Goal: Information Seeking & Learning: Check status

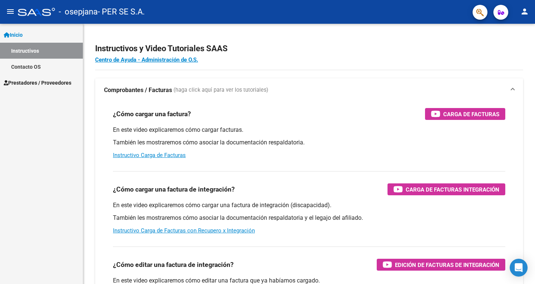
click at [44, 84] on span "Prestadores / Proveedores" at bounding box center [38, 83] width 68 height 8
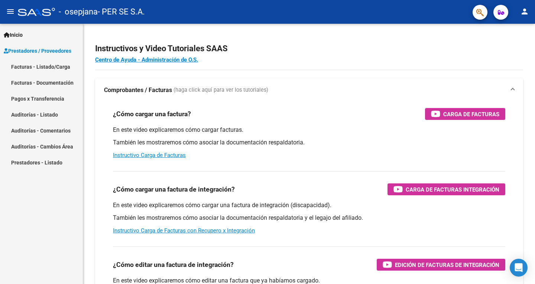
click at [58, 96] on link "Pagos x Transferencia" at bounding box center [41, 99] width 83 height 16
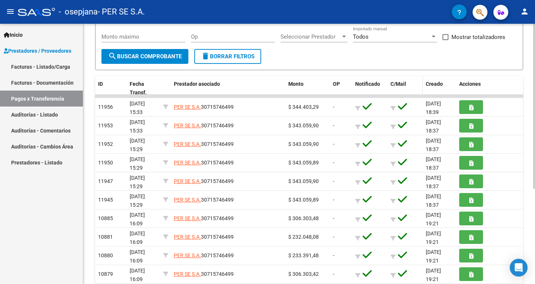
scroll to position [112, 0]
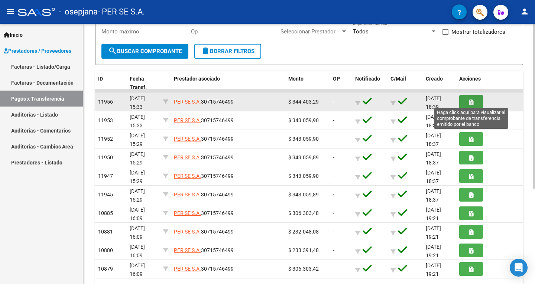
click at [467, 99] on button "button" at bounding box center [472, 102] width 24 height 14
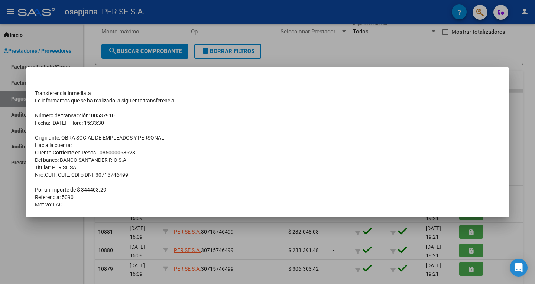
click at [348, 49] on div at bounding box center [267, 142] width 535 height 284
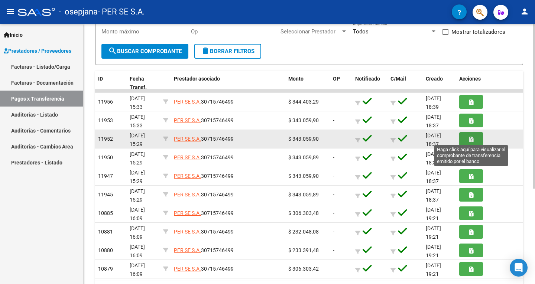
click at [476, 138] on button "button" at bounding box center [472, 139] width 24 height 14
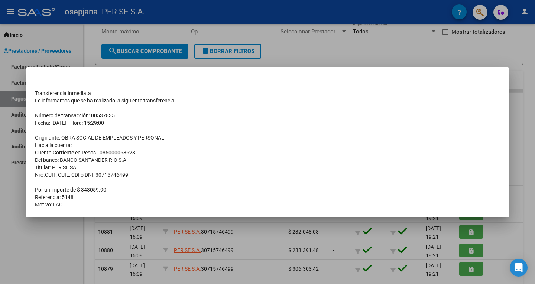
click at [344, 42] on div at bounding box center [267, 142] width 535 height 284
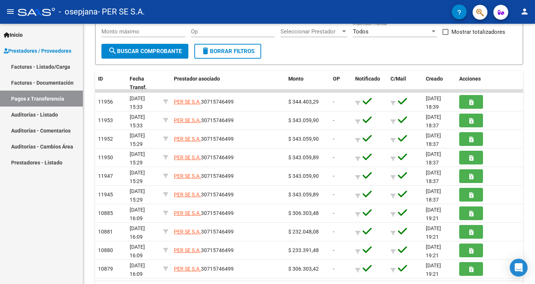
click at [50, 66] on link "Facturas - Listado/Carga" at bounding box center [41, 67] width 83 height 16
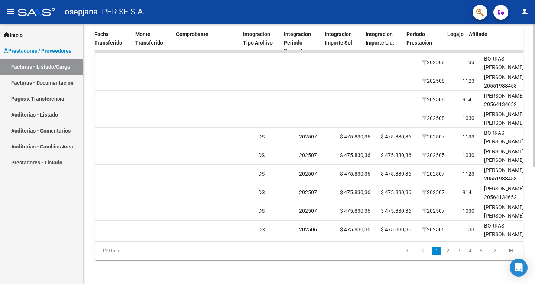
scroll to position [0, 693]
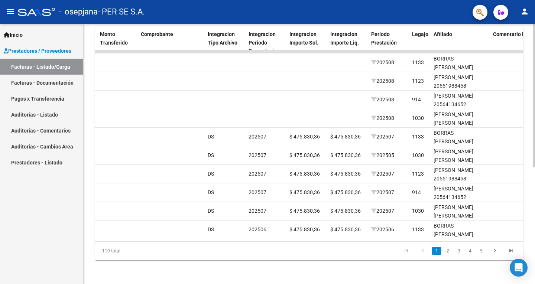
click at [441, 249] on link "1" at bounding box center [436, 251] width 9 height 8
click at [447, 251] on link "2" at bounding box center [448, 251] width 9 height 8
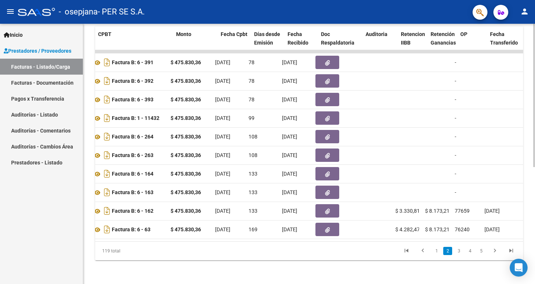
scroll to position [0, 260]
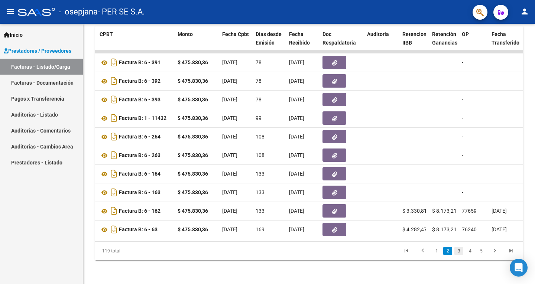
click at [456, 251] on link "3" at bounding box center [459, 251] width 9 height 8
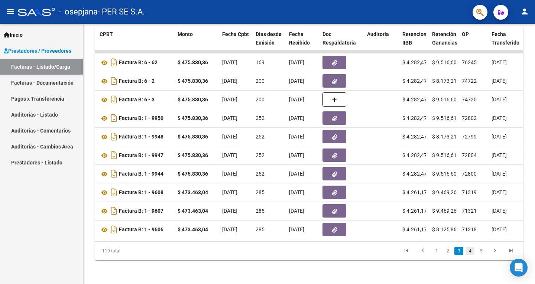
click at [469, 251] on link "4" at bounding box center [470, 251] width 9 height 8
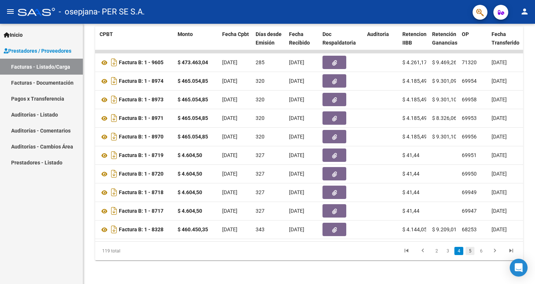
click at [473, 251] on link "5" at bounding box center [470, 251] width 9 height 8
click at [467, 255] on link "6" at bounding box center [470, 251] width 9 height 8
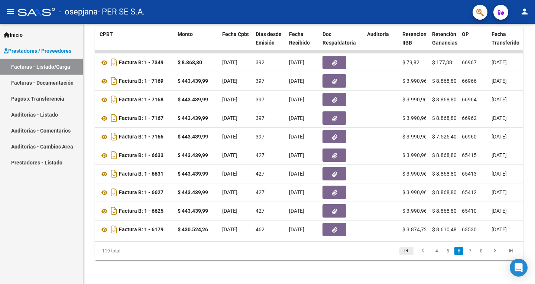
click at [407, 250] on icon "go to first page" at bounding box center [407, 252] width 10 height 9
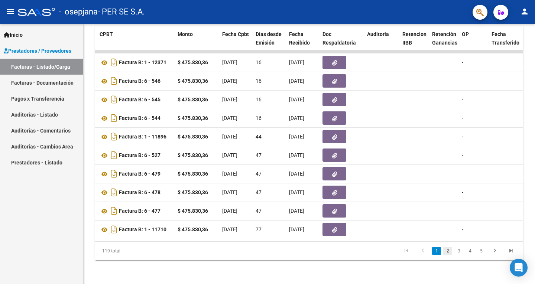
click at [449, 249] on link "2" at bounding box center [448, 251] width 9 height 8
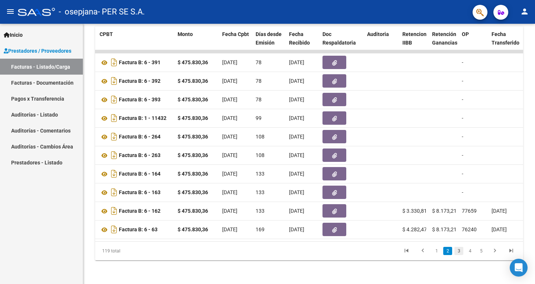
click at [459, 255] on link "3" at bounding box center [459, 251] width 9 height 8
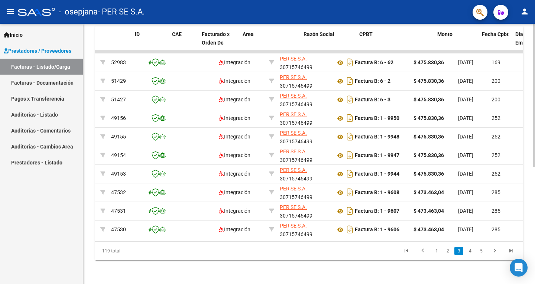
scroll to position [0, 0]
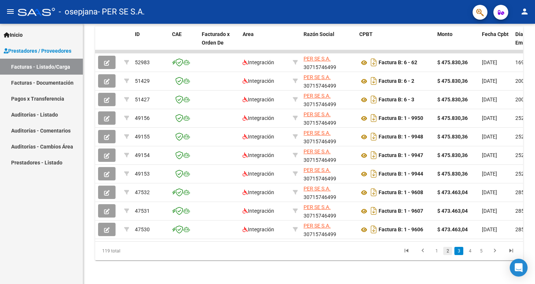
click at [448, 252] on link "2" at bounding box center [448, 251] width 9 height 8
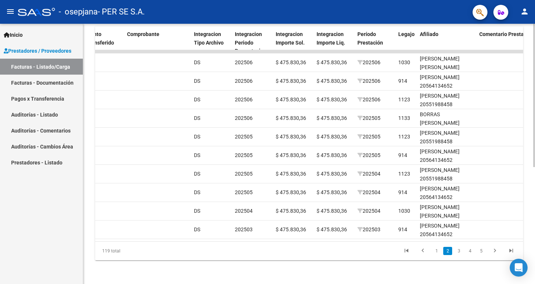
scroll to position [0, 708]
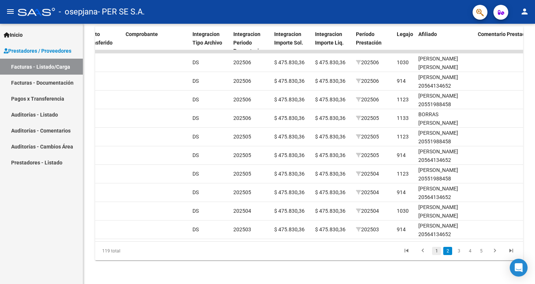
click at [440, 252] on link "1" at bounding box center [436, 251] width 9 height 8
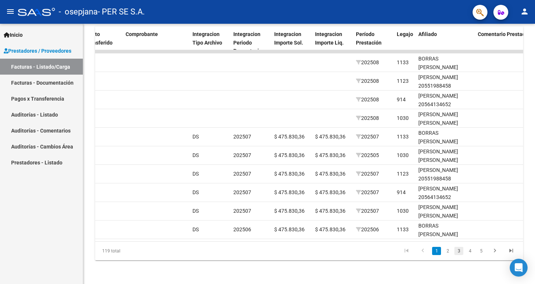
click at [458, 251] on link "3" at bounding box center [459, 251] width 9 height 8
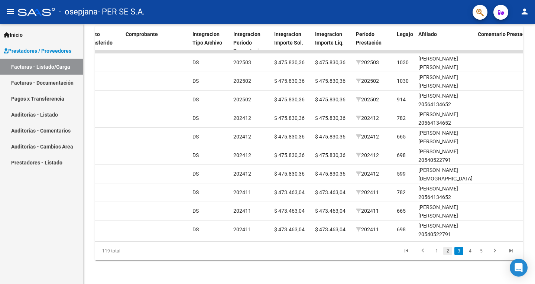
click at [445, 250] on link "2" at bounding box center [448, 251] width 9 height 8
click at [459, 253] on link "3" at bounding box center [459, 251] width 9 height 8
click at [437, 251] on link "1" at bounding box center [436, 251] width 9 height 8
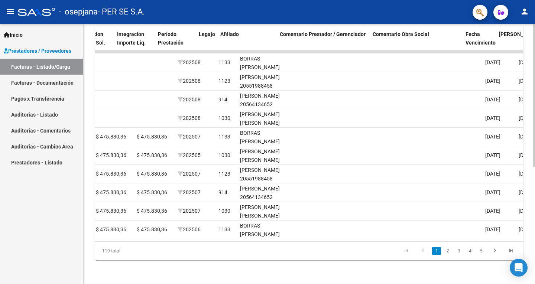
scroll to position [0, 906]
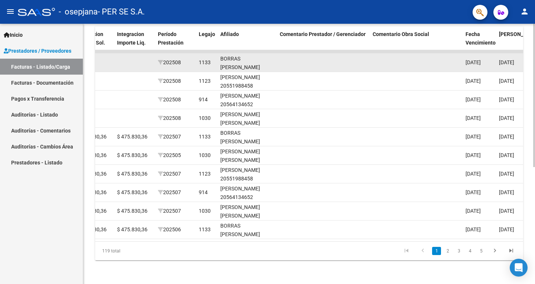
click at [308, 54] on datatable-body-cell at bounding box center [323, 63] width 93 height 18
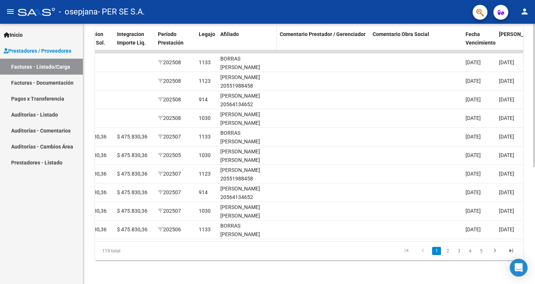
click at [276, 38] on span at bounding box center [275, 42] width 3 height 33
drag, startPoint x: 321, startPoint y: 258, endPoint x: 330, endPoint y: 252, distance: 10.4
click at [323, 258] on div "119 total 1 2 3 4 5" at bounding box center [309, 251] width 428 height 19
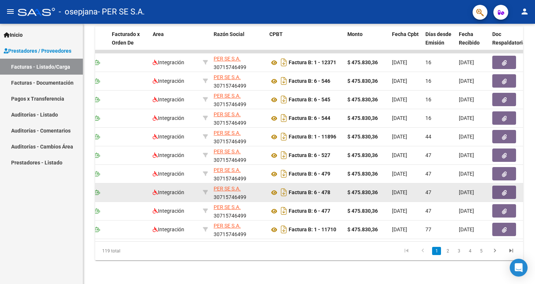
scroll to position [0, 88]
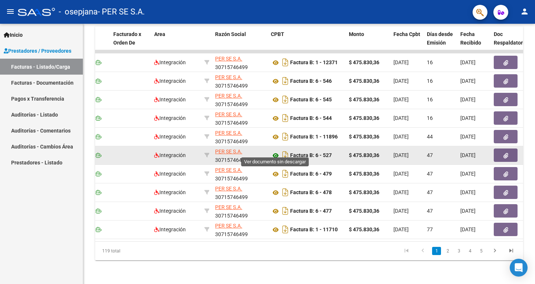
click at [275, 151] on icon at bounding box center [276, 155] width 10 height 9
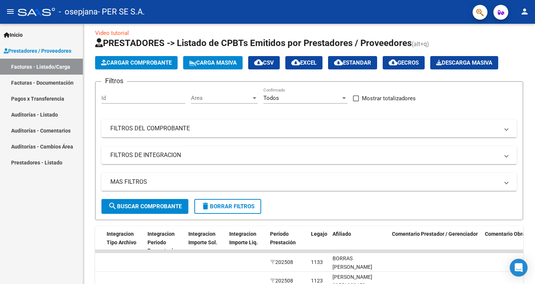
scroll to position [0, 0]
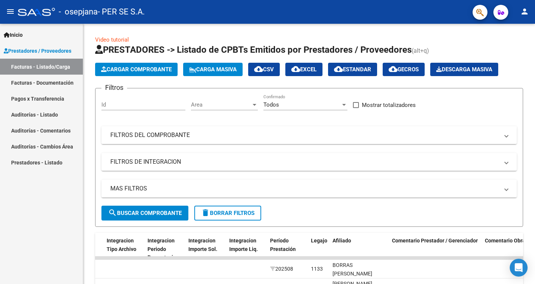
click at [220, 139] on mat-expansion-panel-header "FILTROS DEL COMPROBANTE" at bounding box center [310, 135] width 416 height 18
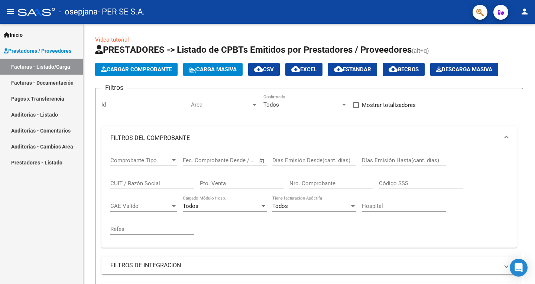
click at [232, 134] on mat-panel-title "FILTROS DEL COMPROBANTE" at bounding box center [304, 138] width 389 height 8
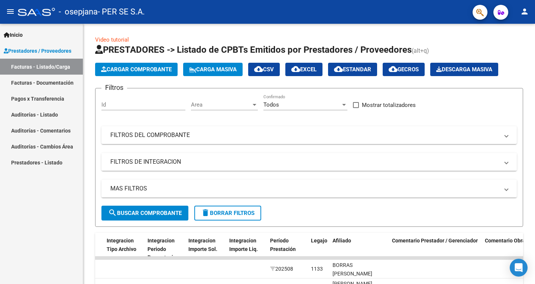
click at [253, 165] on mat-panel-title "FILTROS DE INTEGRACION" at bounding box center [304, 162] width 389 height 8
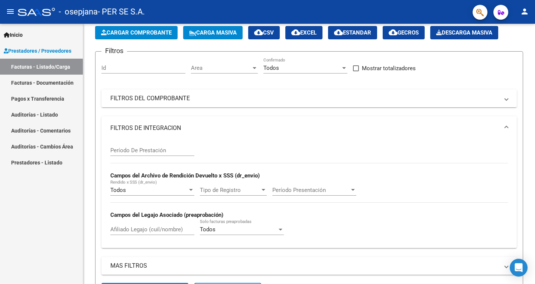
scroll to position [37, 0]
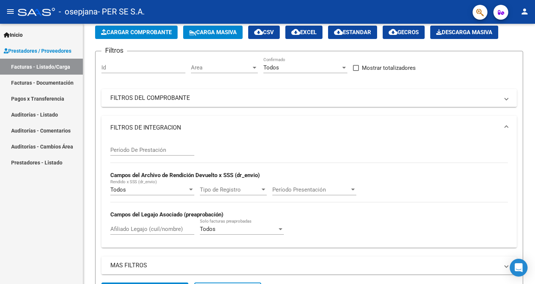
click at [173, 232] on input "Afiliado Legajo (cuil/nombre)" at bounding box center [152, 229] width 84 height 7
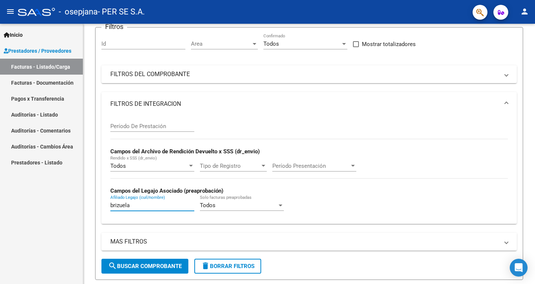
scroll to position [112, 0]
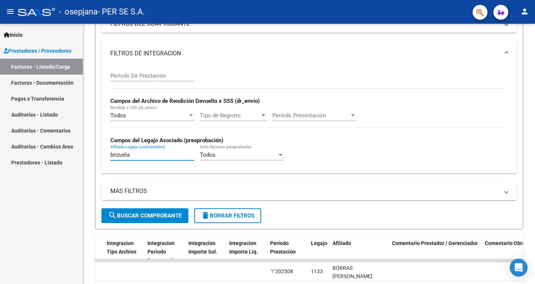
type input "brizuela"
click at [140, 218] on span "search Buscar Comprobante" at bounding box center [145, 216] width 74 height 7
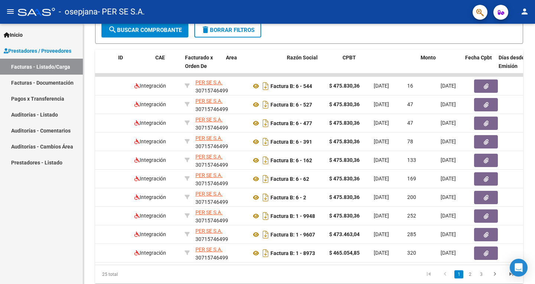
scroll to position [0, 0]
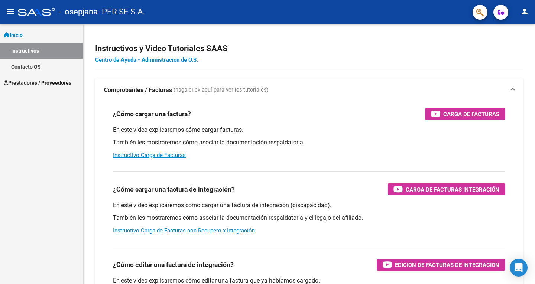
click at [53, 80] on span "Prestadores / Proveedores" at bounding box center [38, 83] width 68 height 8
